Goal: Task Accomplishment & Management: Manage account settings

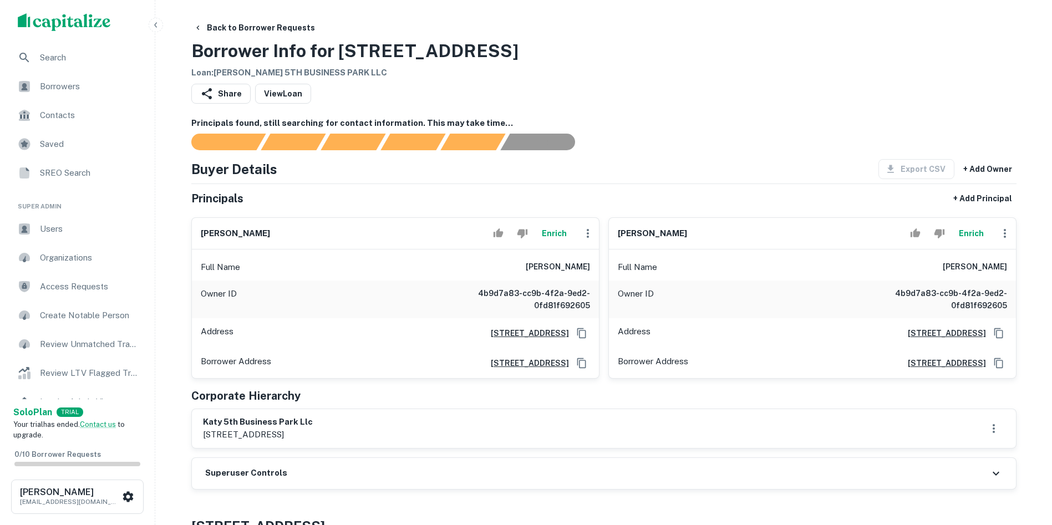
click at [572, 458] on div "Superuser Controls" at bounding box center [604, 473] width 824 height 31
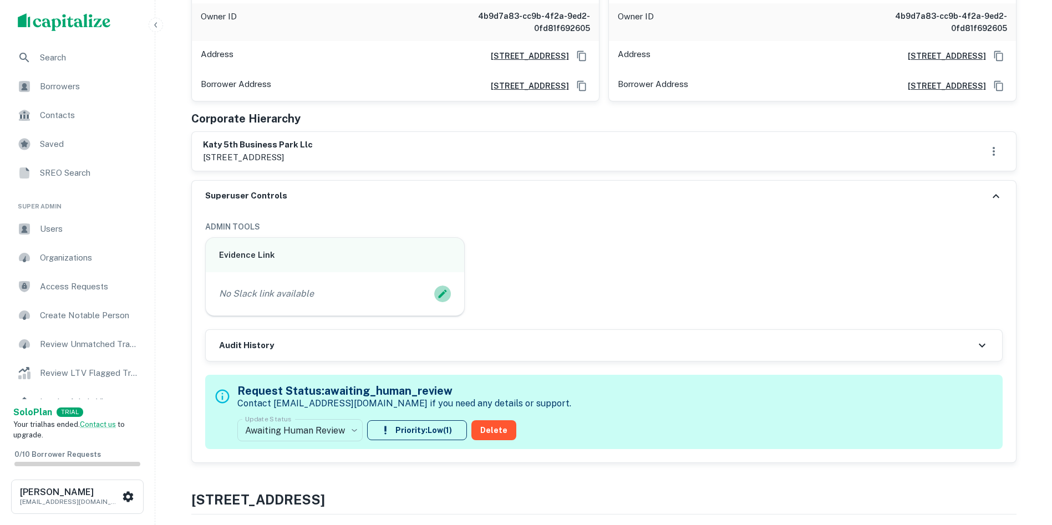
click at [442, 298] on icon "Edit Slack Link" at bounding box center [442, 293] width 11 height 11
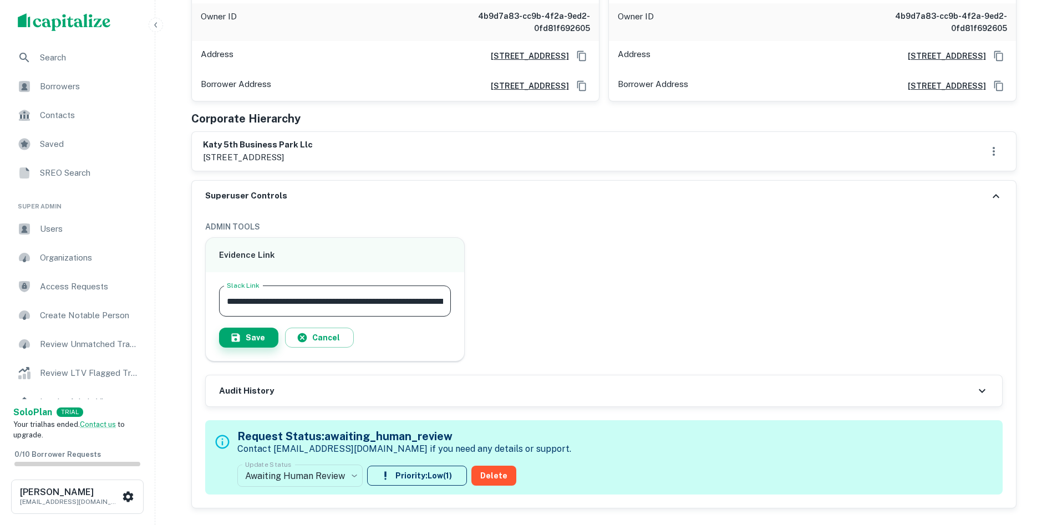
scroll to position [0, 110]
type input "**********"
click at [259, 335] on button "Save" at bounding box center [248, 338] width 59 height 20
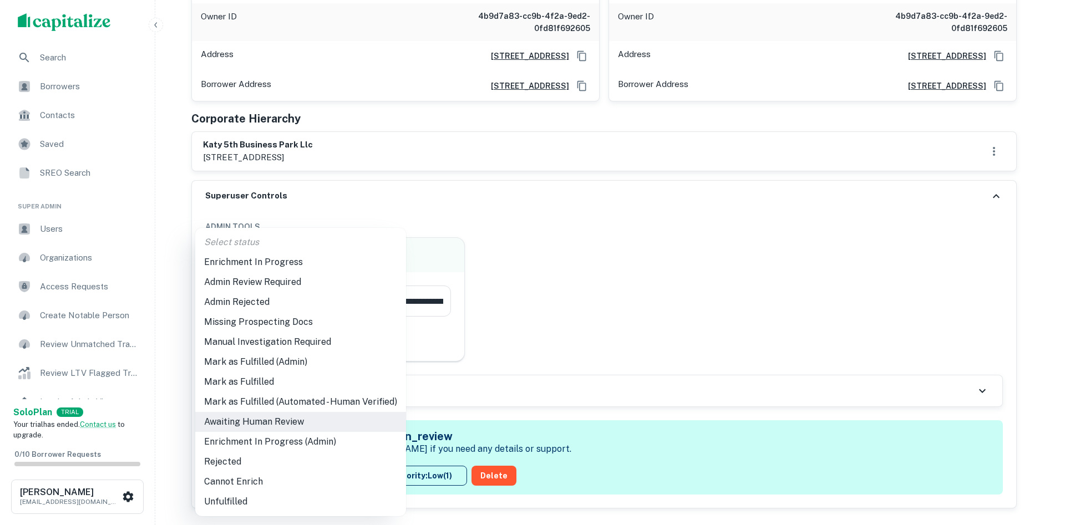
click at [306, 448] on li "Enrichment In Progress (Admin)" at bounding box center [300, 442] width 211 height 20
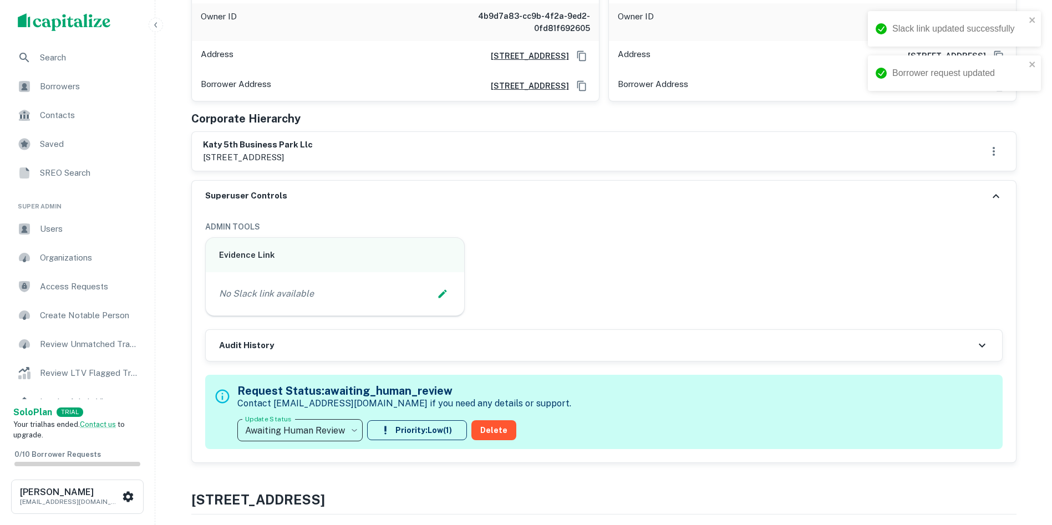
type input "**********"
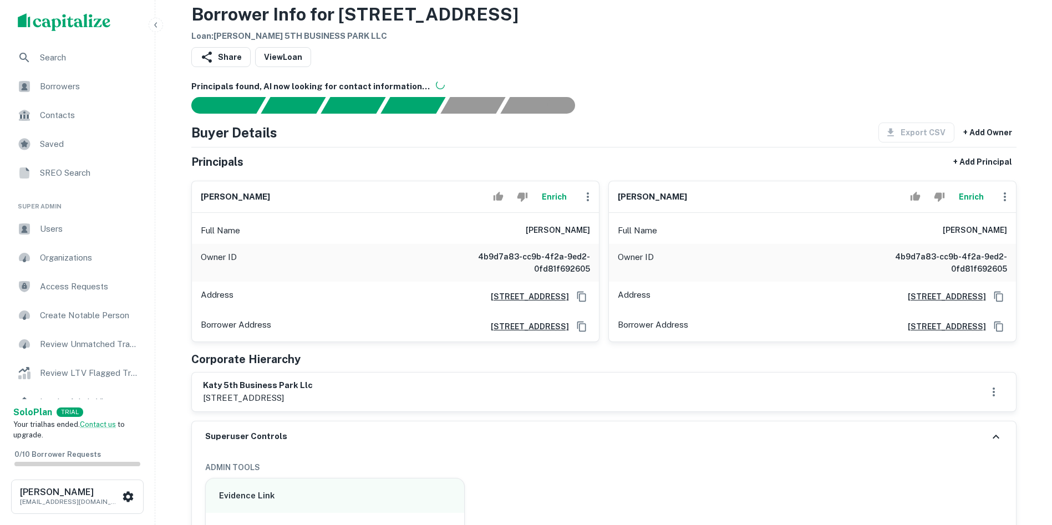
scroll to position [55, 0]
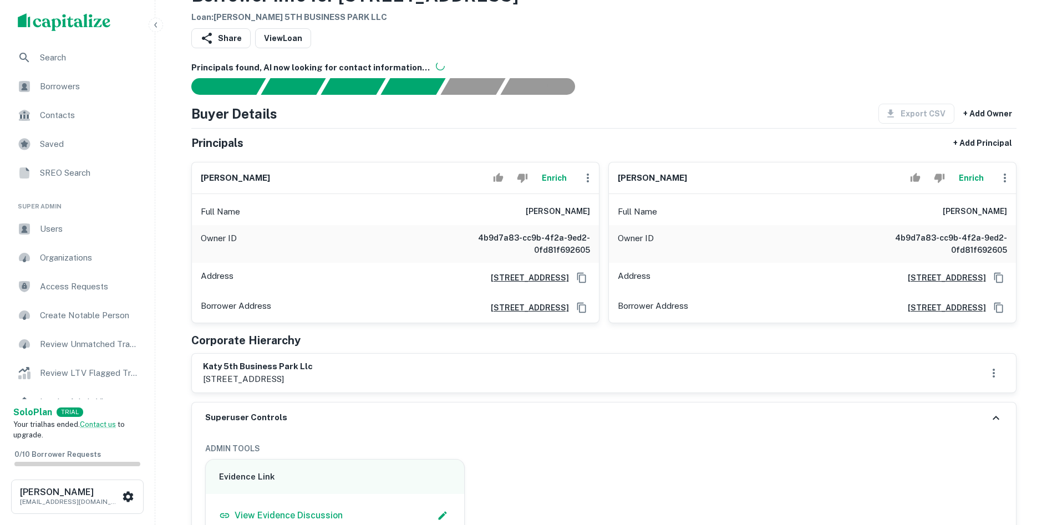
drag, startPoint x: 183, startPoint y: 358, endPoint x: 374, endPoint y: 383, distance: 192.9
click at [706, 338] on div "Corporate Hierarchy" at bounding box center [603, 340] width 825 height 17
click at [1010, 180] on icon "button" at bounding box center [1004, 177] width 13 height 13
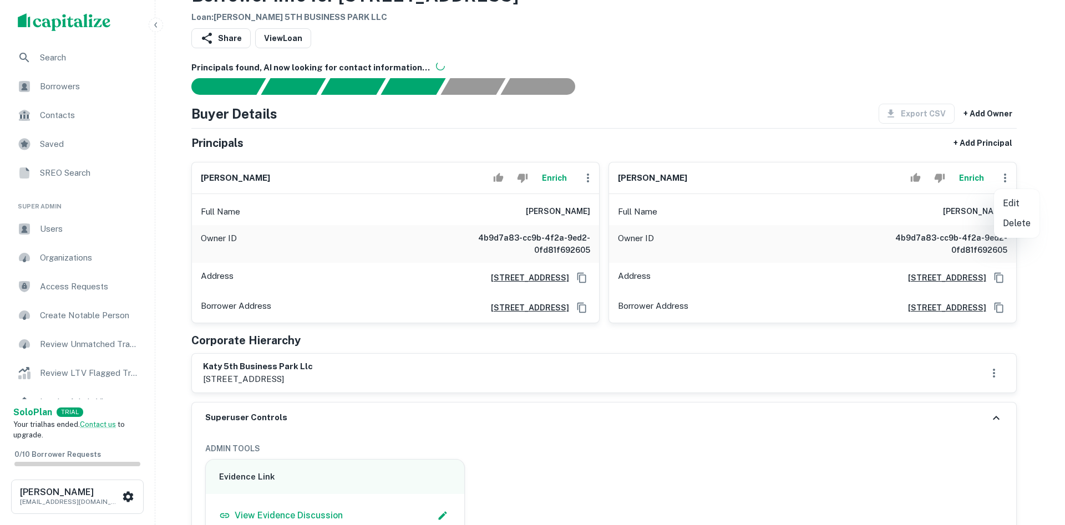
click at [1011, 199] on li "Edit" at bounding box center [1016, 204] width 45 height 20
select select "**"
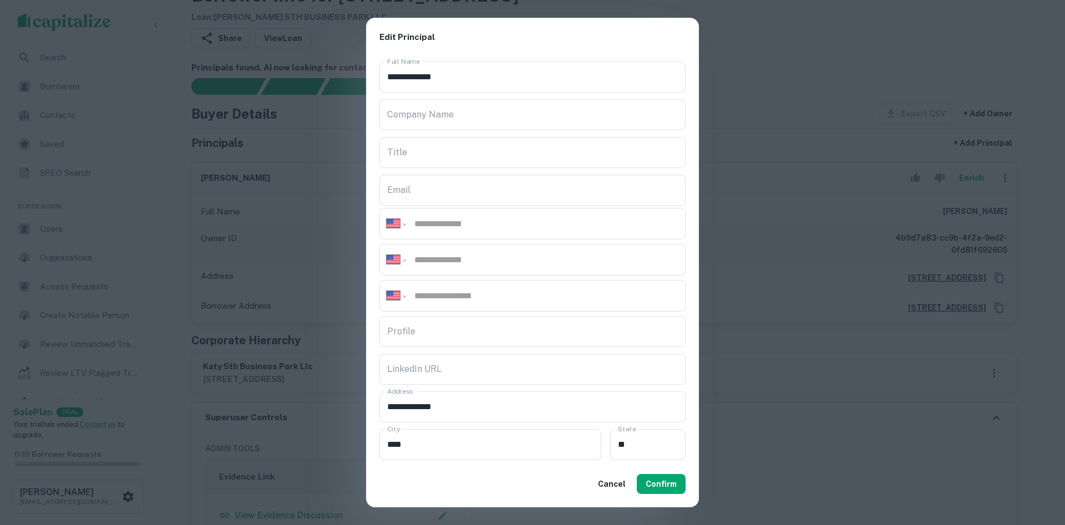
click at [557, 262] on input "tel" at bounding box center [545, 259] width 265 height 13
paste input "**********"
type input "**********"
click at [678, 482] on button "Confirm" at bounding box center [661, 484] width 49 height 20
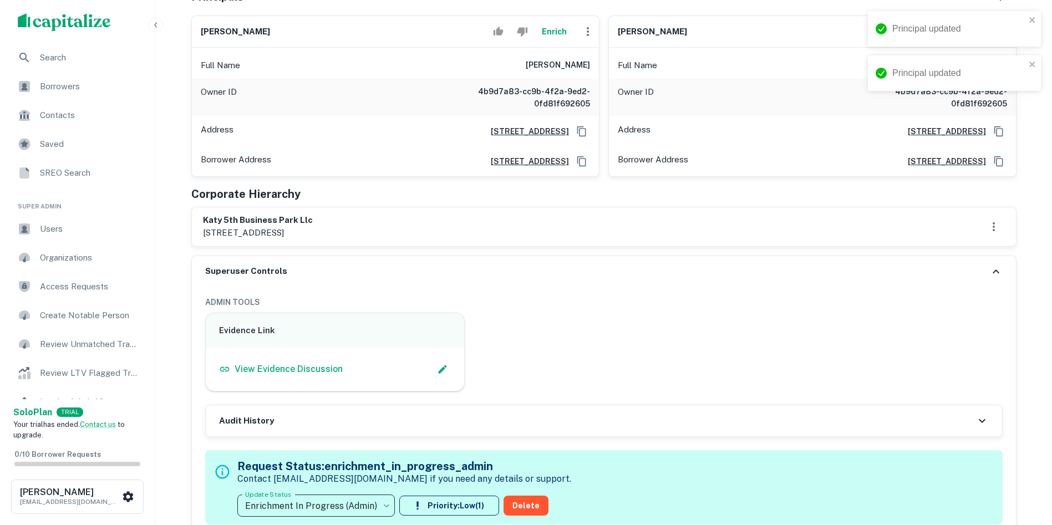
scroll to position [444, 0]
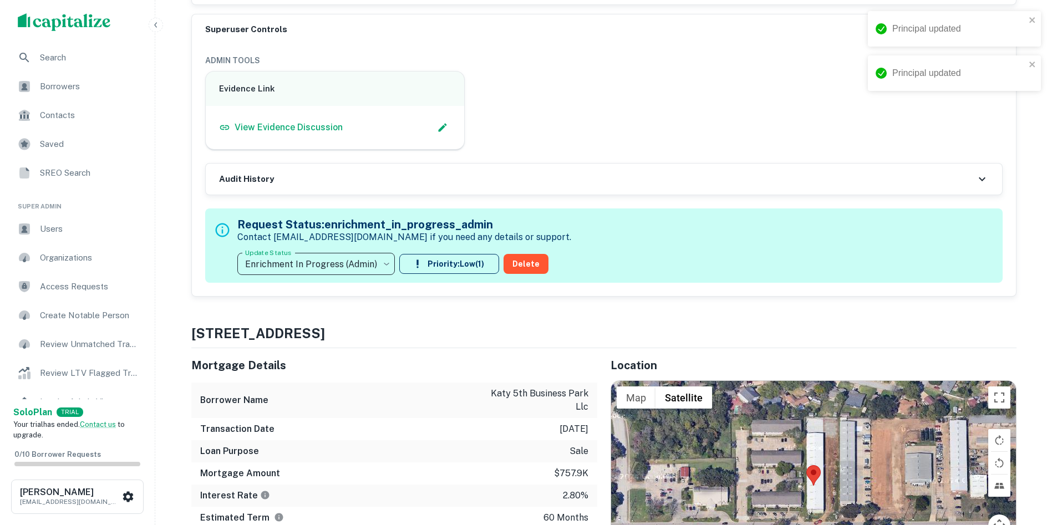
click at [353, 233] on h5 "Request Status: enrichment_in_progress_admin" at bounding box center [404, 224] width 334 height 17
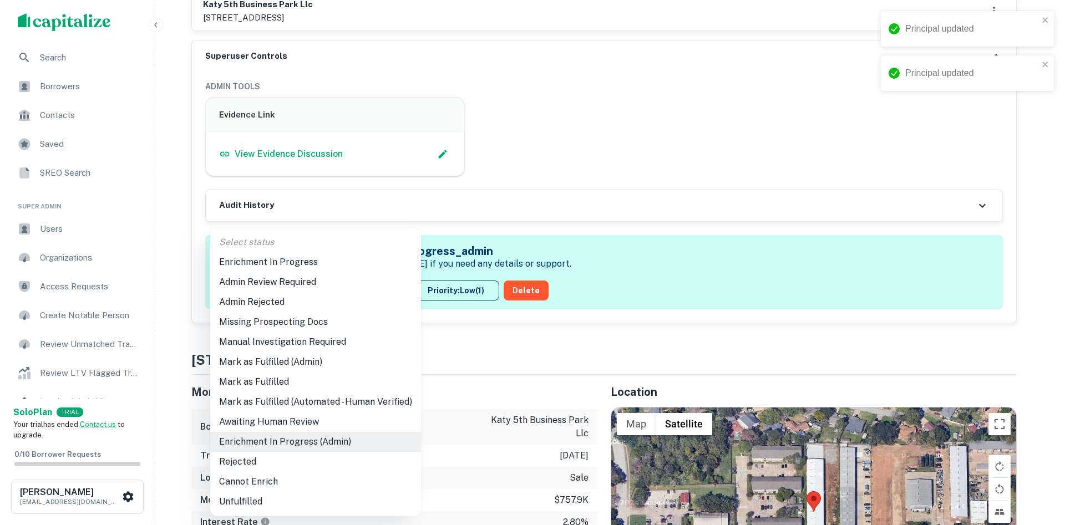
click at [283, 281] on li "Admin Review Required" at bounding box center [315, 282] width 211 height 20
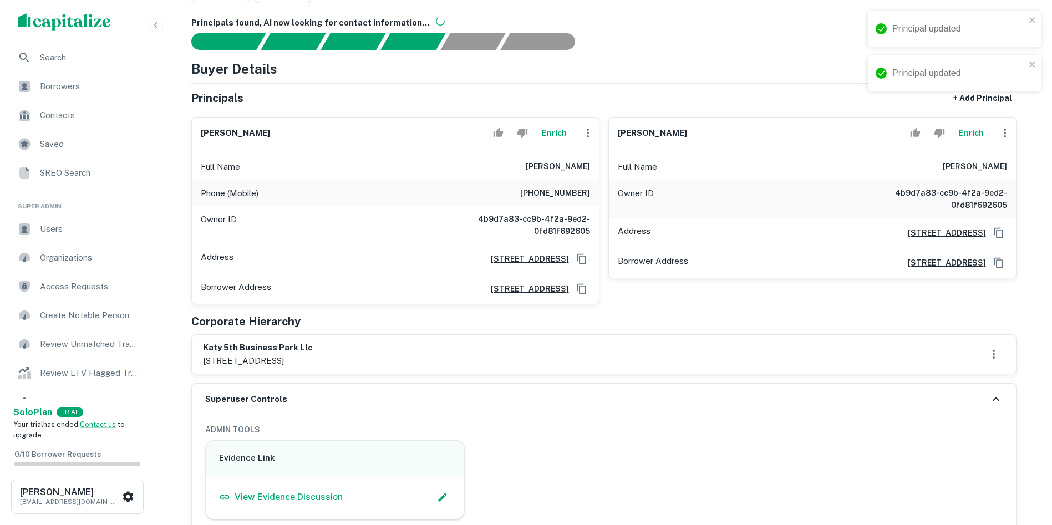
scroll to position [55, 0]
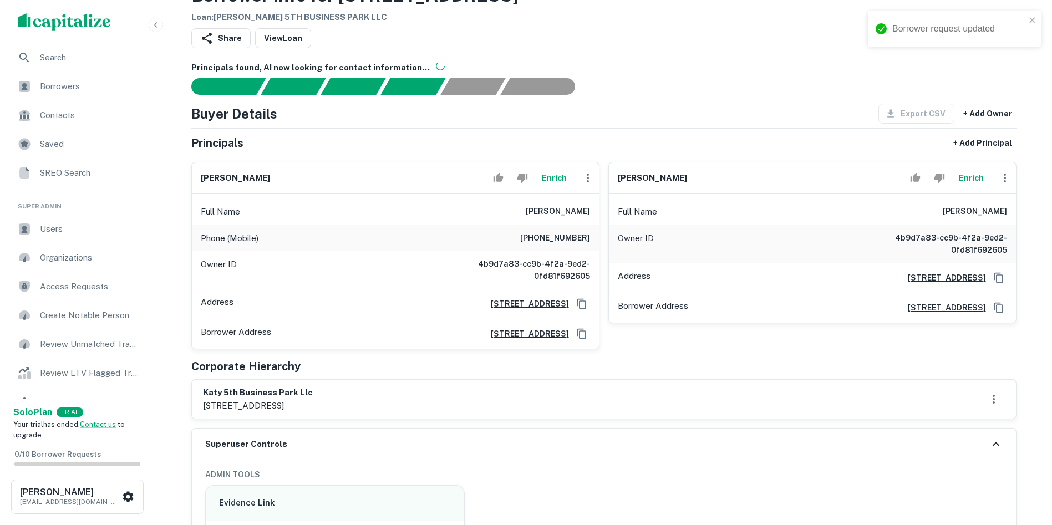
type input "**********"
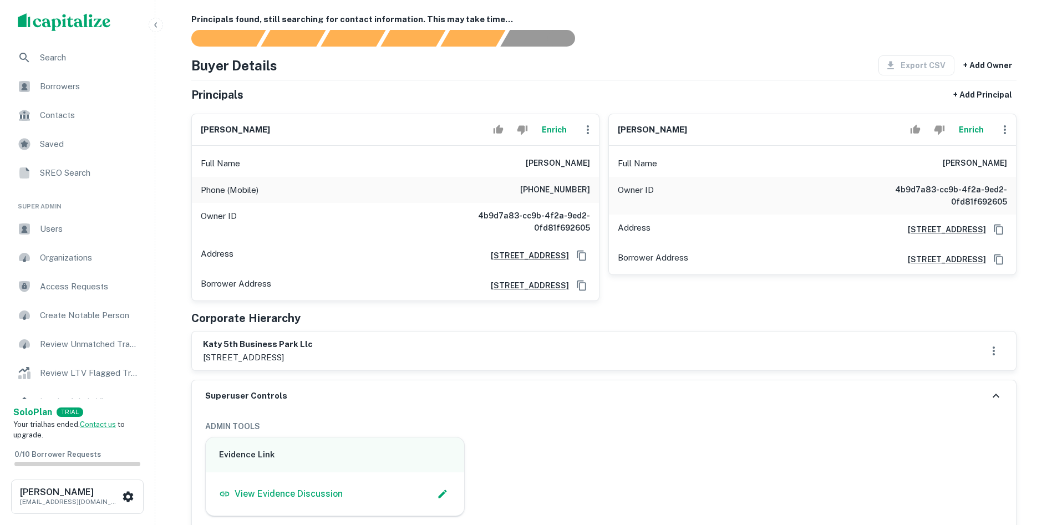
scroll to position [0, 0]
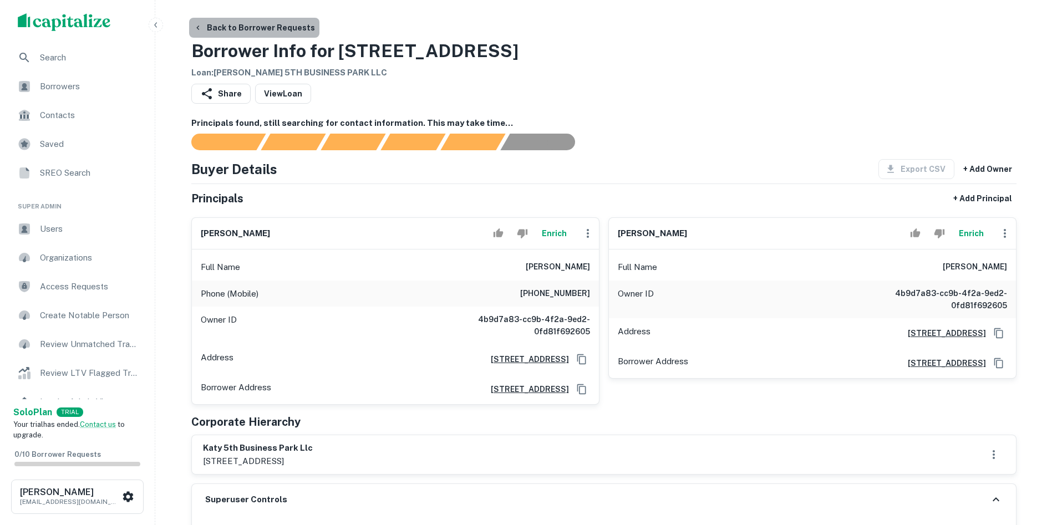
click at [294, 27] on button "Back to Borrower Requests" at bounding box center [254, 28] width 130 height 20
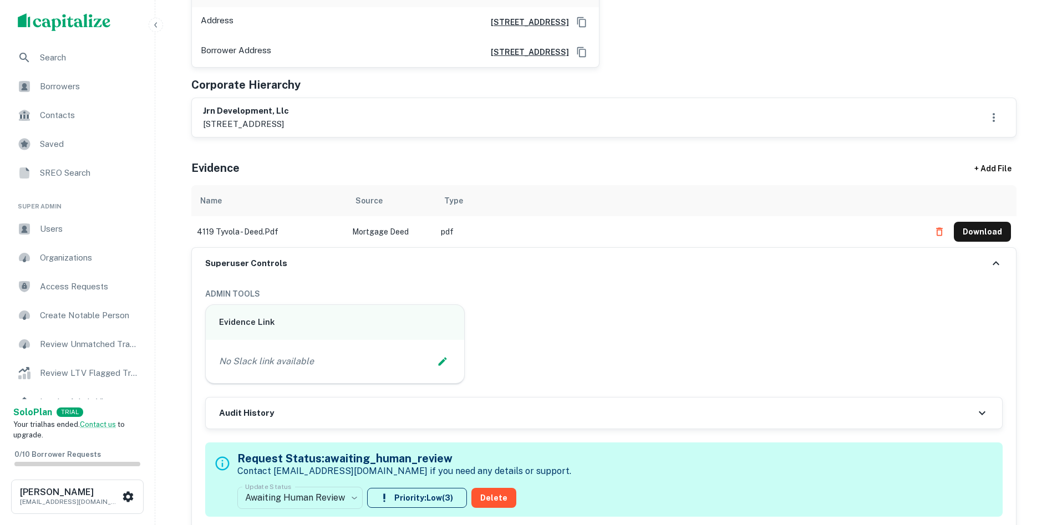
scroll to position [555, 0]
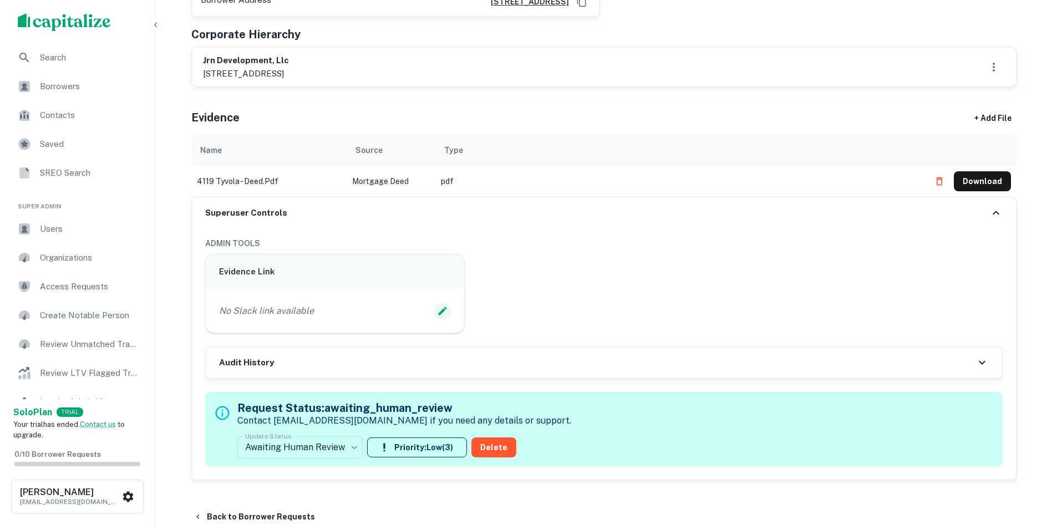
click at [446, 307] on icon "Edit Slack Link" at bounding box center [443, 311] width 8 height 8
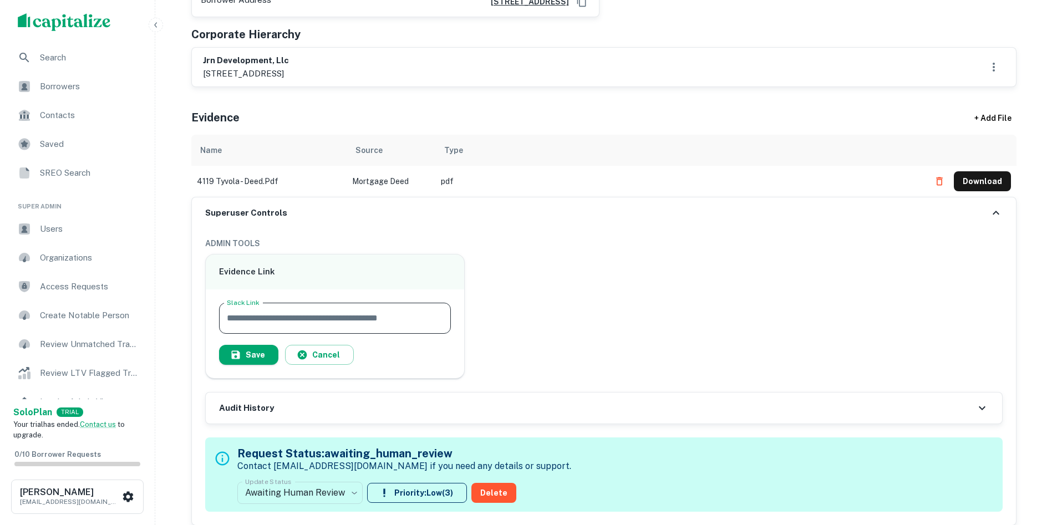
click at [430, 303] on input "Slack Link" at bounding box center [335, 318] width 232 height 31
type input "**********"
click at [235, 349] on icon "button" at bounding box center [235, 354] width 11 height 11
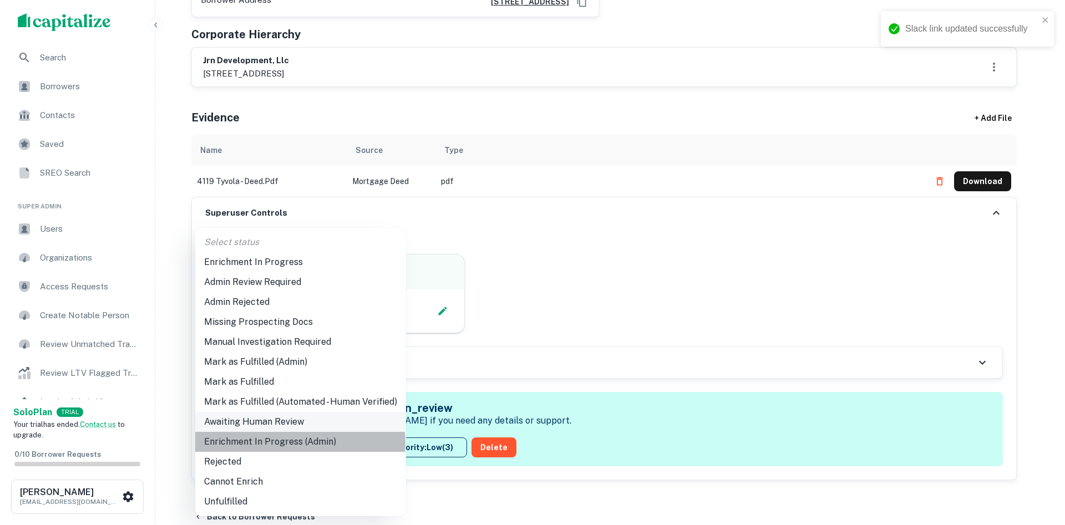
drag, startPoint x: 298, startPoint y: 443, endPoint x: 330, endPoint y: 414, distance: 42.4
click at [299, 443] on li "Enrichment In Progress (Admin)" at bounding box center [300, 442] width 211 height 20
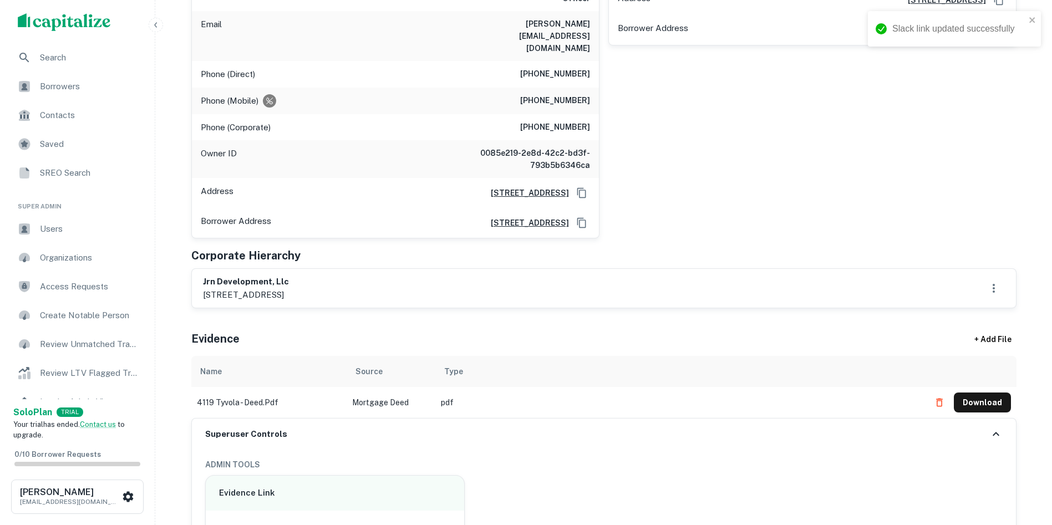
scroll to position [333, 0]
drag, startPoint x: 201, startPoint y: 247, endPoint x: 350, endPoint y: 275, distance: 151.3
drag, startPoint x: 669, startPoint y: 183, endPoint x: 684, endPoint y: 181, distance: 15.6
click at [671, 181] on div "richard f. adman Full Name richard f. adman Owner ID 0085e219-2e8d-42c2-bd3f-79…" at bounding box center [807, 57] width 417 height 363
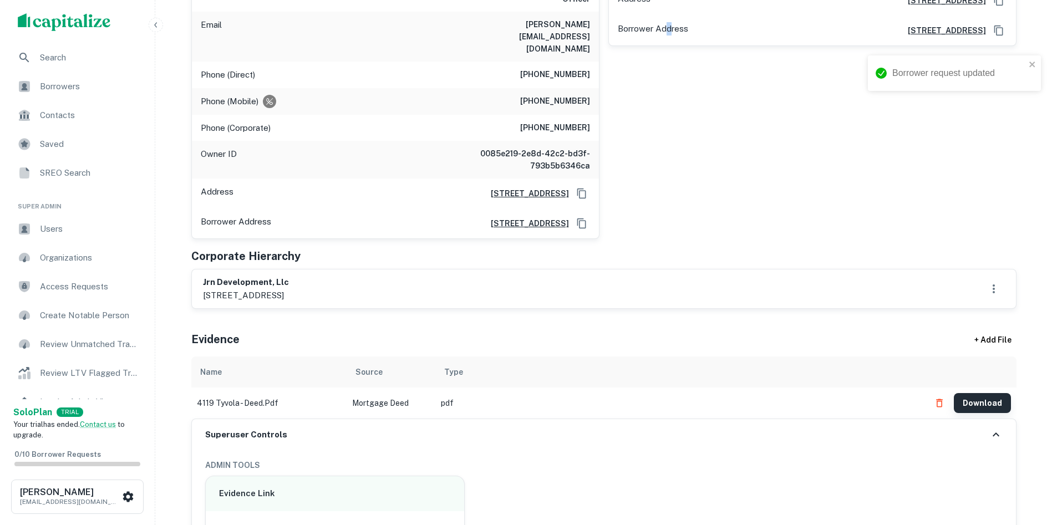
click at [985, 393] on button "Download" at bounding box center [982, 403] width 57 height 20
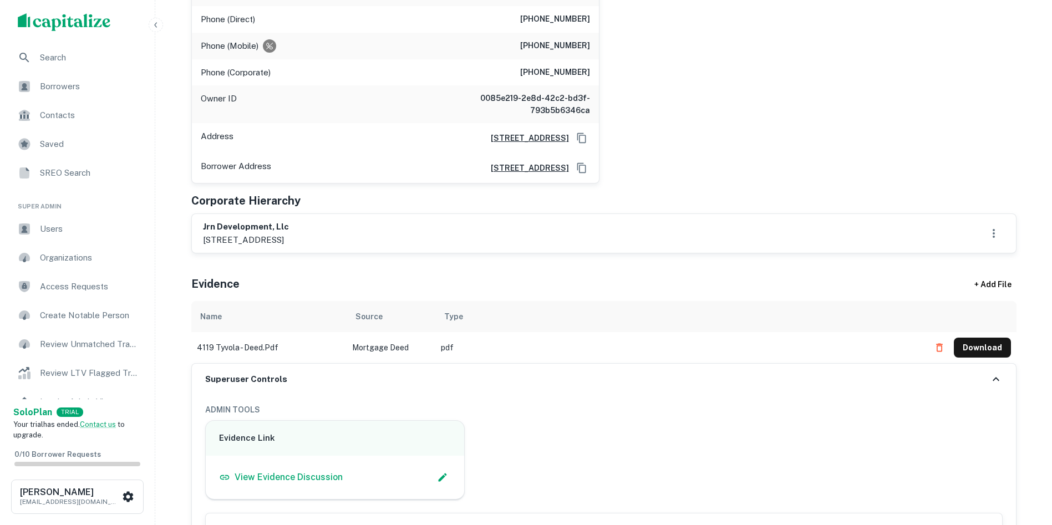
scroll to position [665, 0]
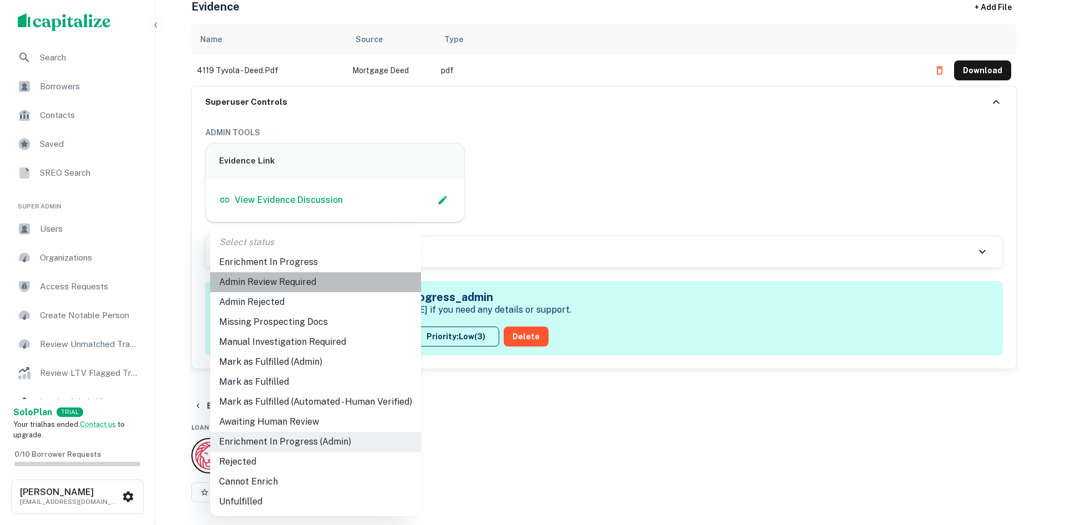
click at [333, 281] on li "Admin Review Required" at bounding box center [315, 282] width 211 height 20
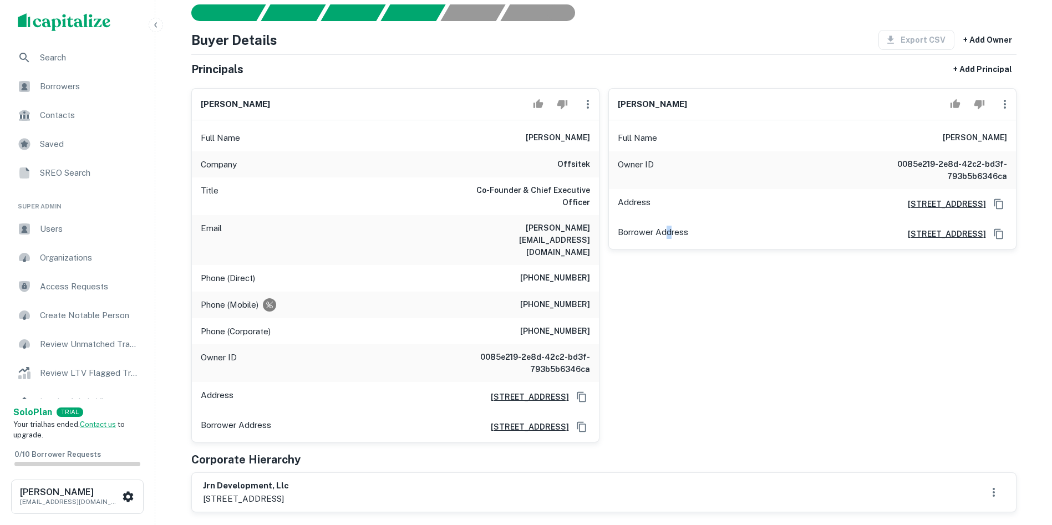
scroll to position [111, 0]
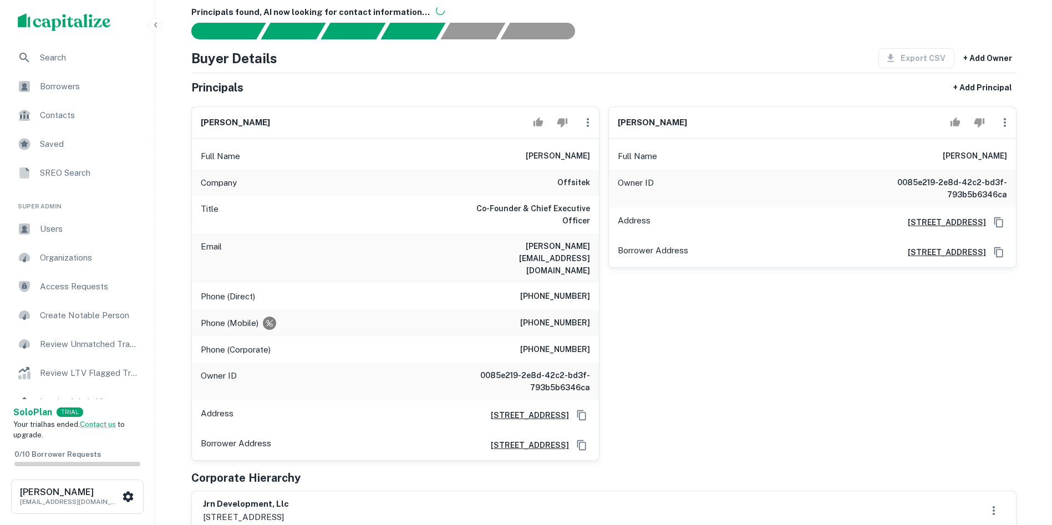
drag, startPoint x: 771, startPoint y: 350, endPoint x: 776, endPoint y: 347, distance: 6.0
click at [775, 347] on div "richard f. adman Full Name richard f. adman Owner ID 0085e219-2e8d-42c2-bd3f-79…" at bounding box center [807, 279] width 417 height 363
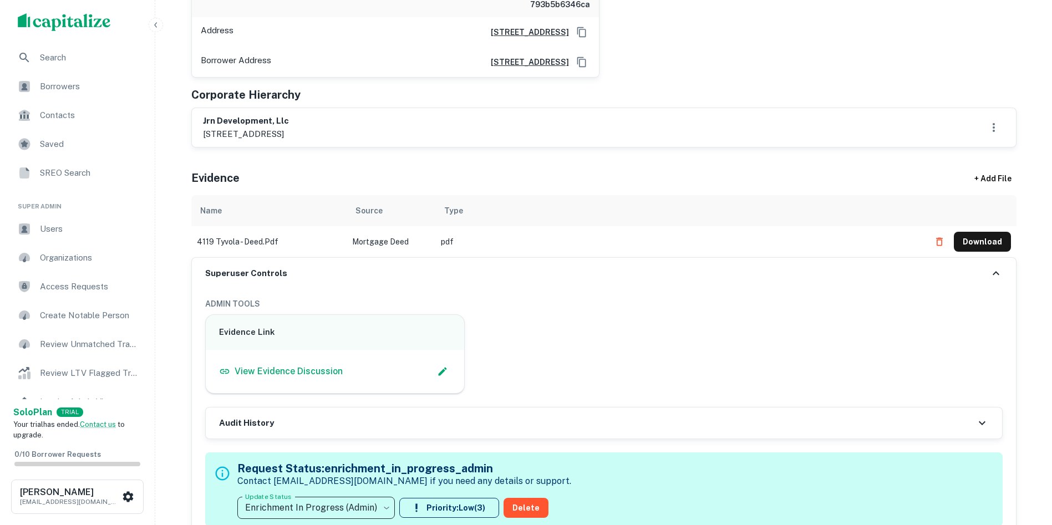
scroll to position [610, 0]
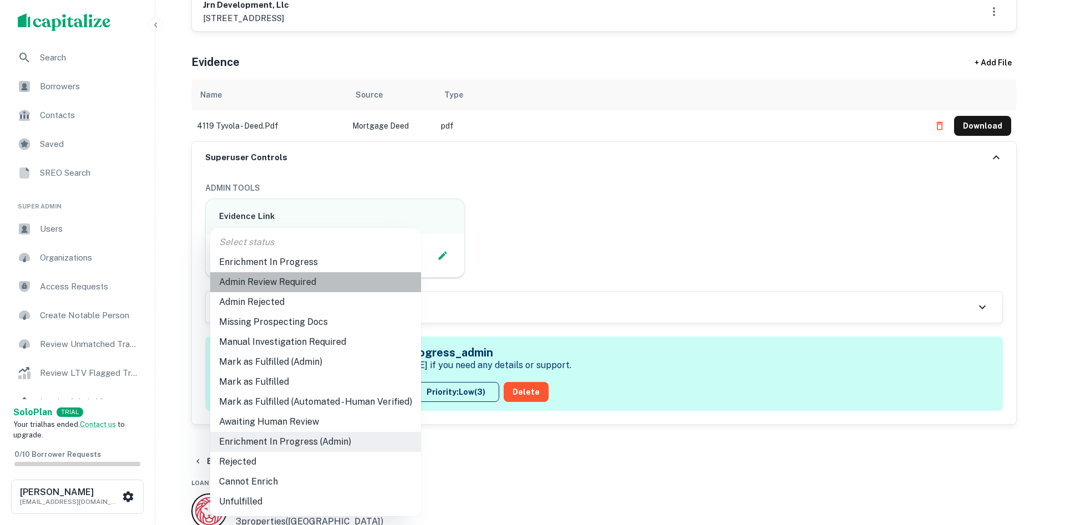
click at [339, 278] on li "Admin Review Required" at bounding box center [315, 282] width 211 height 20
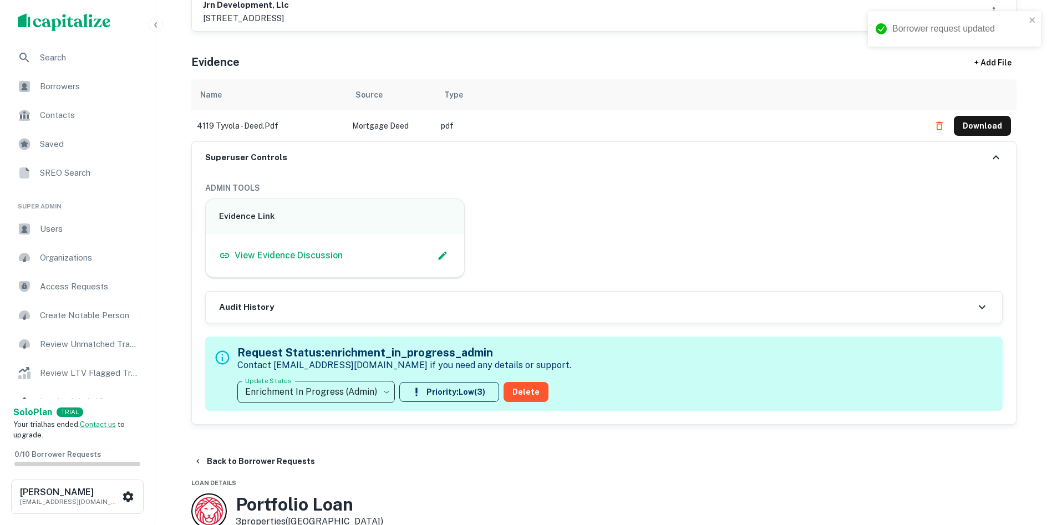
type input "**********"
